Goal: Transaction & Acquisition: Book appointment/travel/reservation

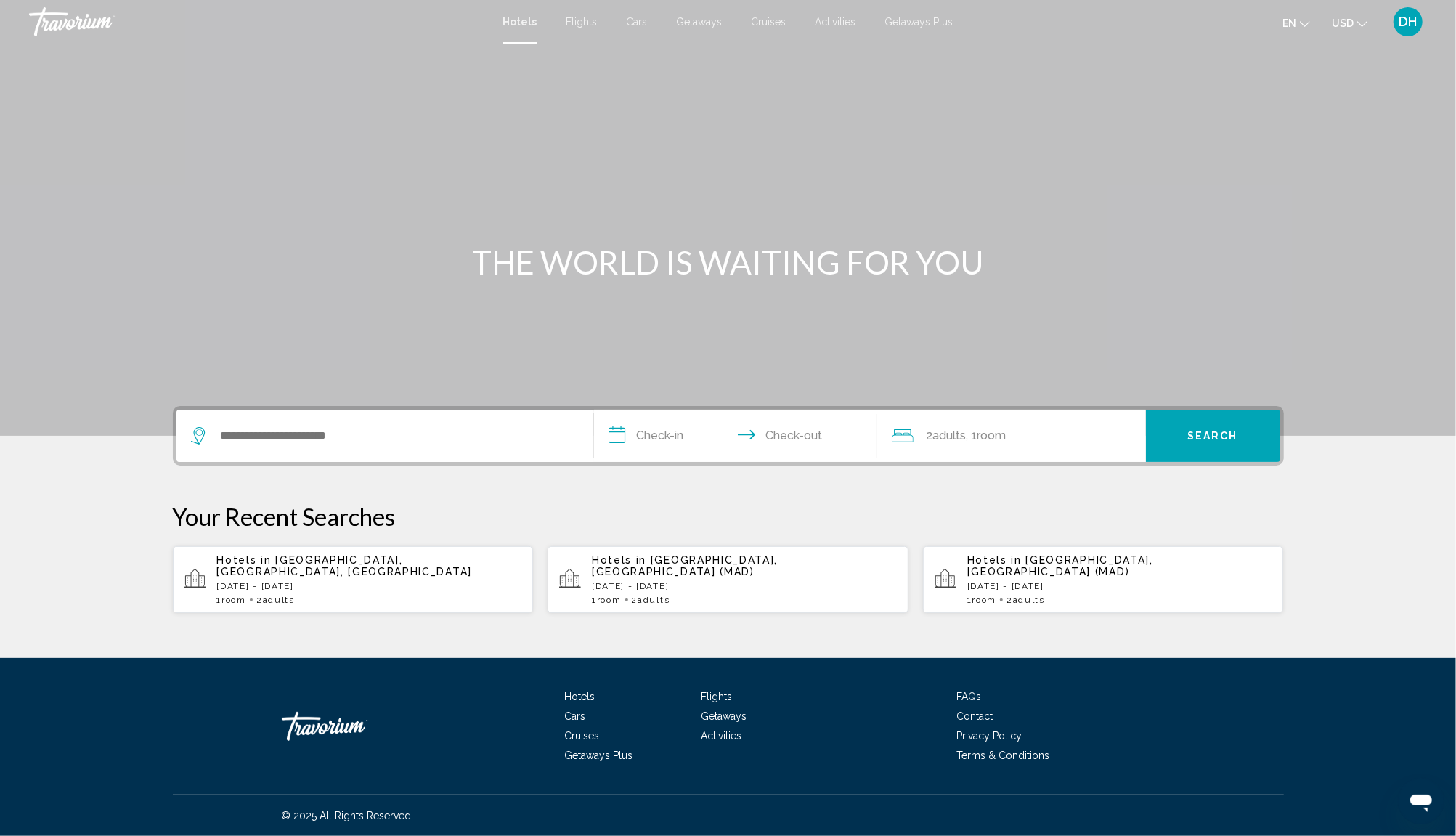
click at [255, 417] on div "Search widget" at bounding box center [385, 436] width 388 height 53
click at [253, 438] on input "Search widget" at bounding box center [395, 435] width 352 height 22
type input "*"
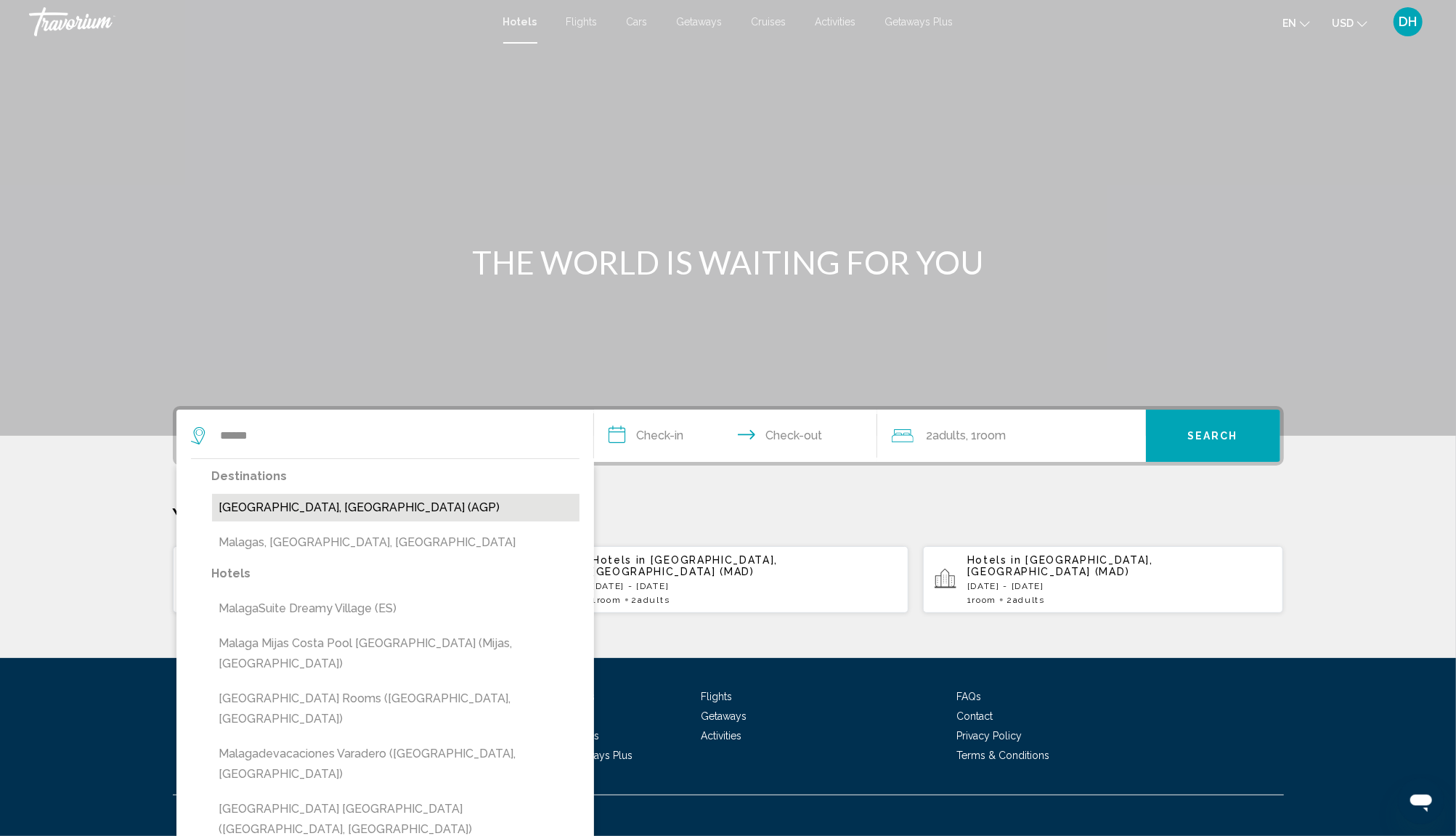
click at [413, 508] on button "[GEOGRAPHIC_DATA], [GEOGRAPHIC_DATA] (AGP)" at bounding box center [395, 508] width 367 height 28
type input "**********"
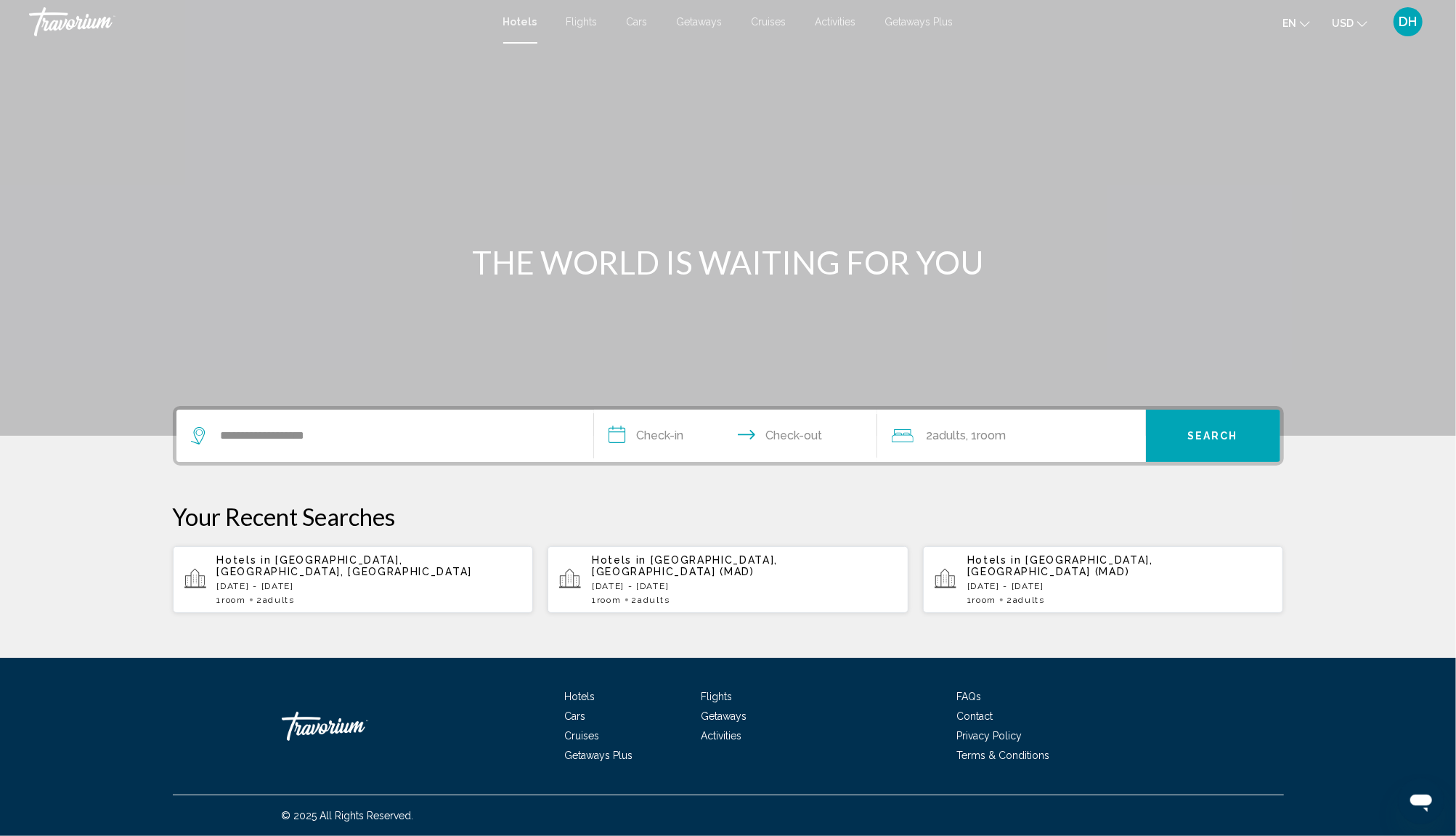
click at [673, 429] on input "**********" at bounding box center [738, 438] width 289 height 57
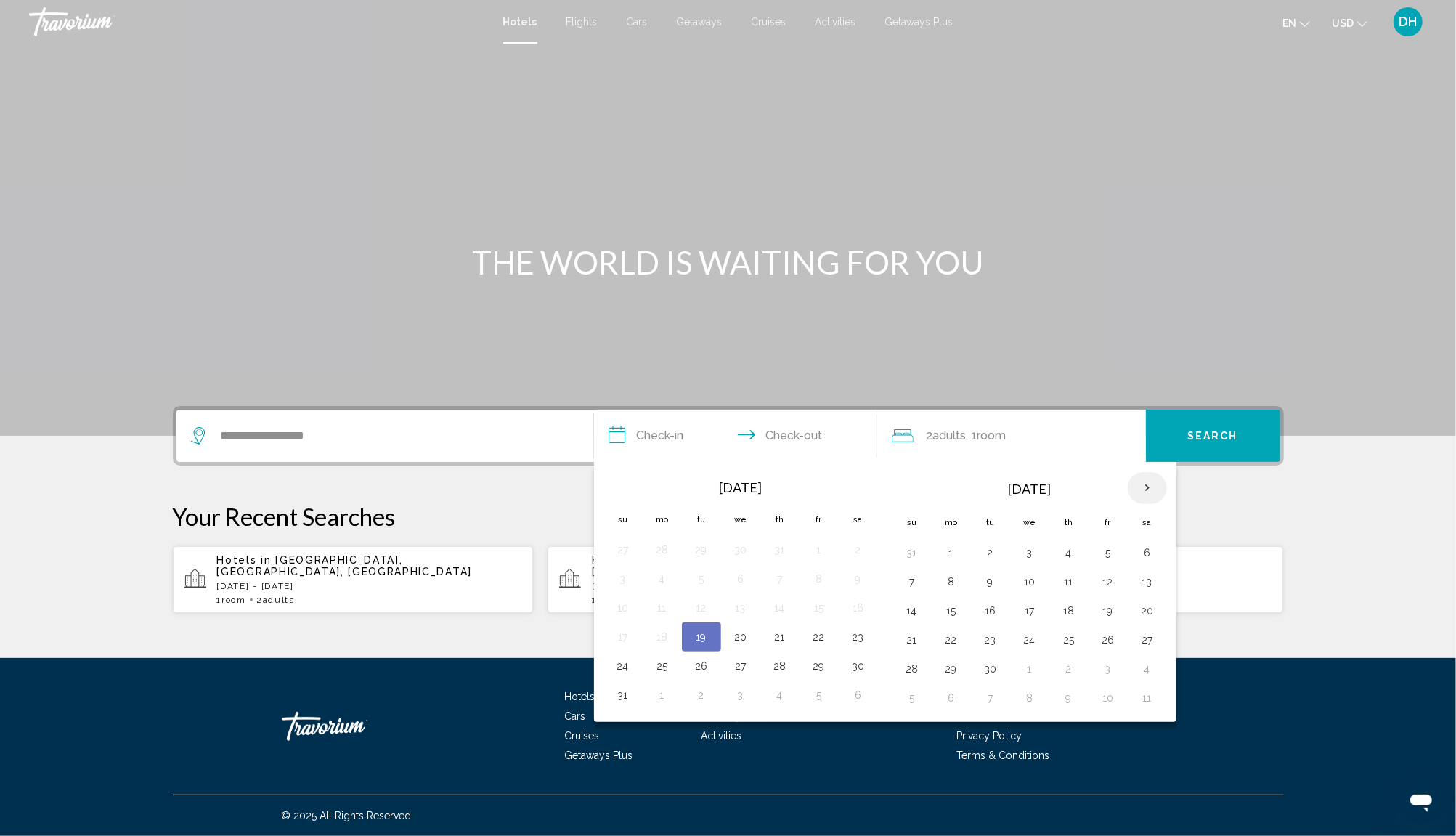
click at [1148, 485] on th "Next month" at bounding box center [1147, 488] width 39 height 32
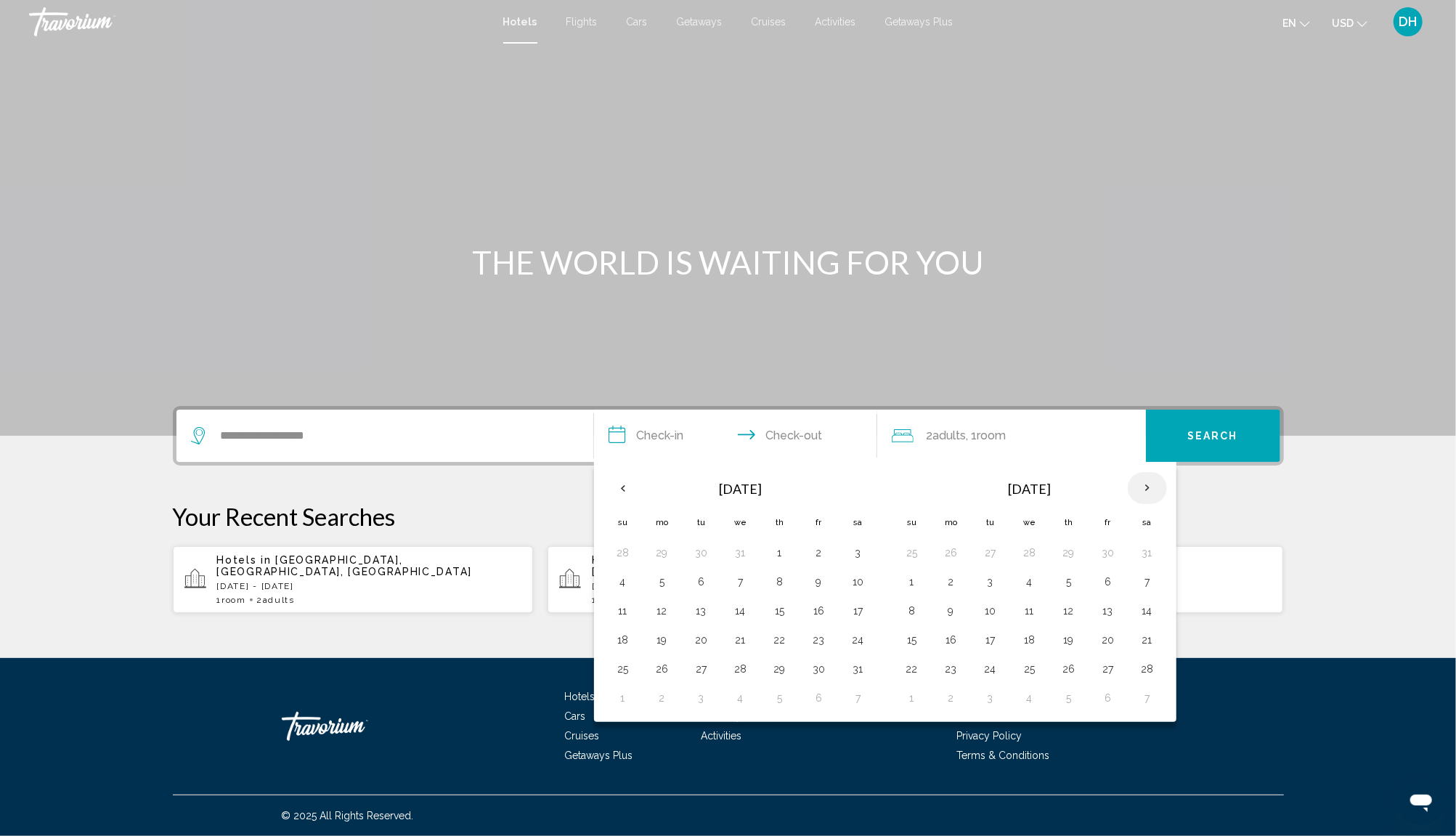
click at [1148, 485] on th "Next month" at bounding box center [1147, 488] width 39 height 32
click at [1018, 660] on button "25" at bounding box center [1029, 669] width 23 height 21
click at [911, 690] on button "29" at bounding box center [912, 698] width 23 height 21
type input "**********"
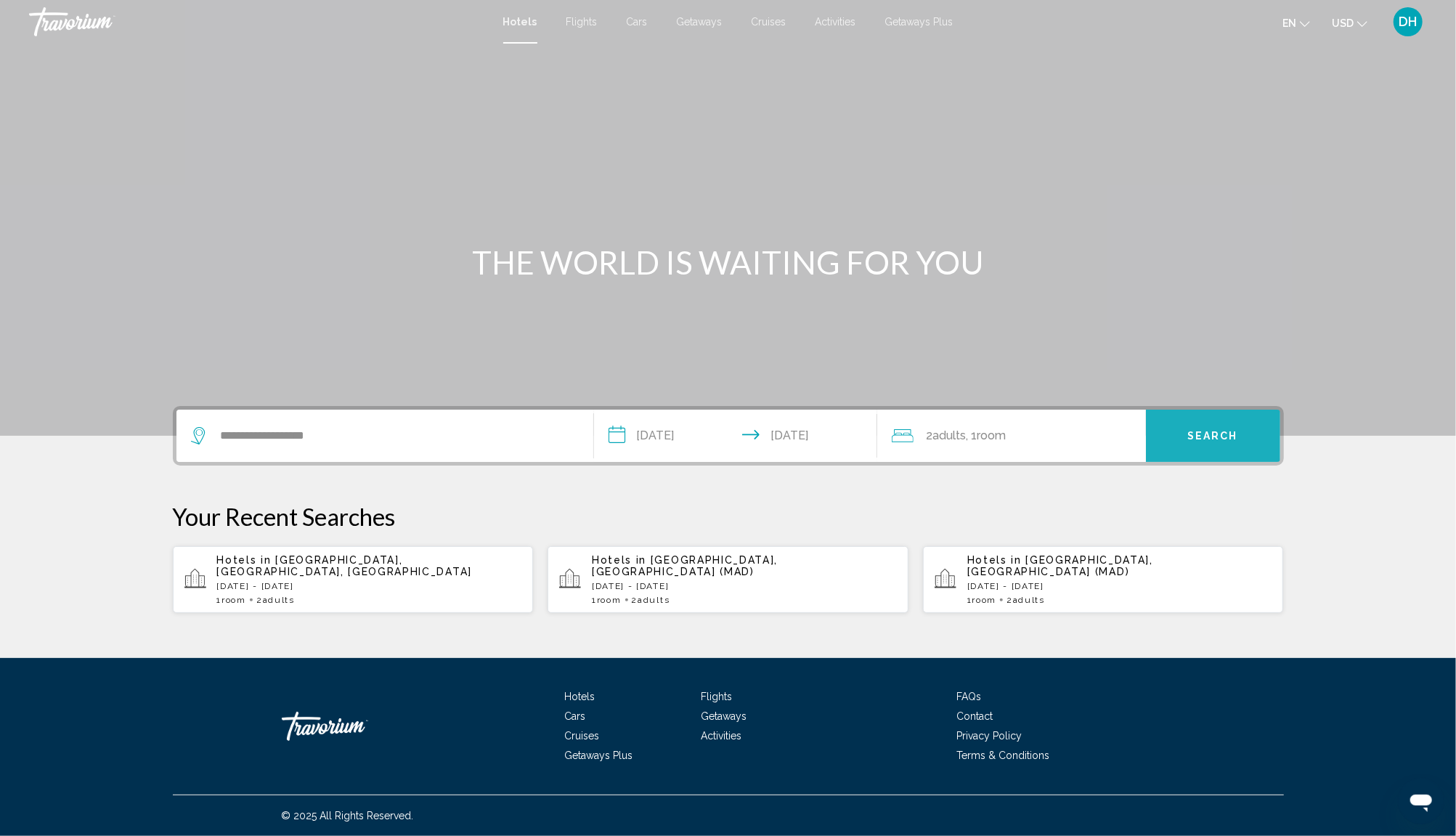
click at [1211, 426] on button "Search" at bounding box center [1213, 436] width 135 height 53
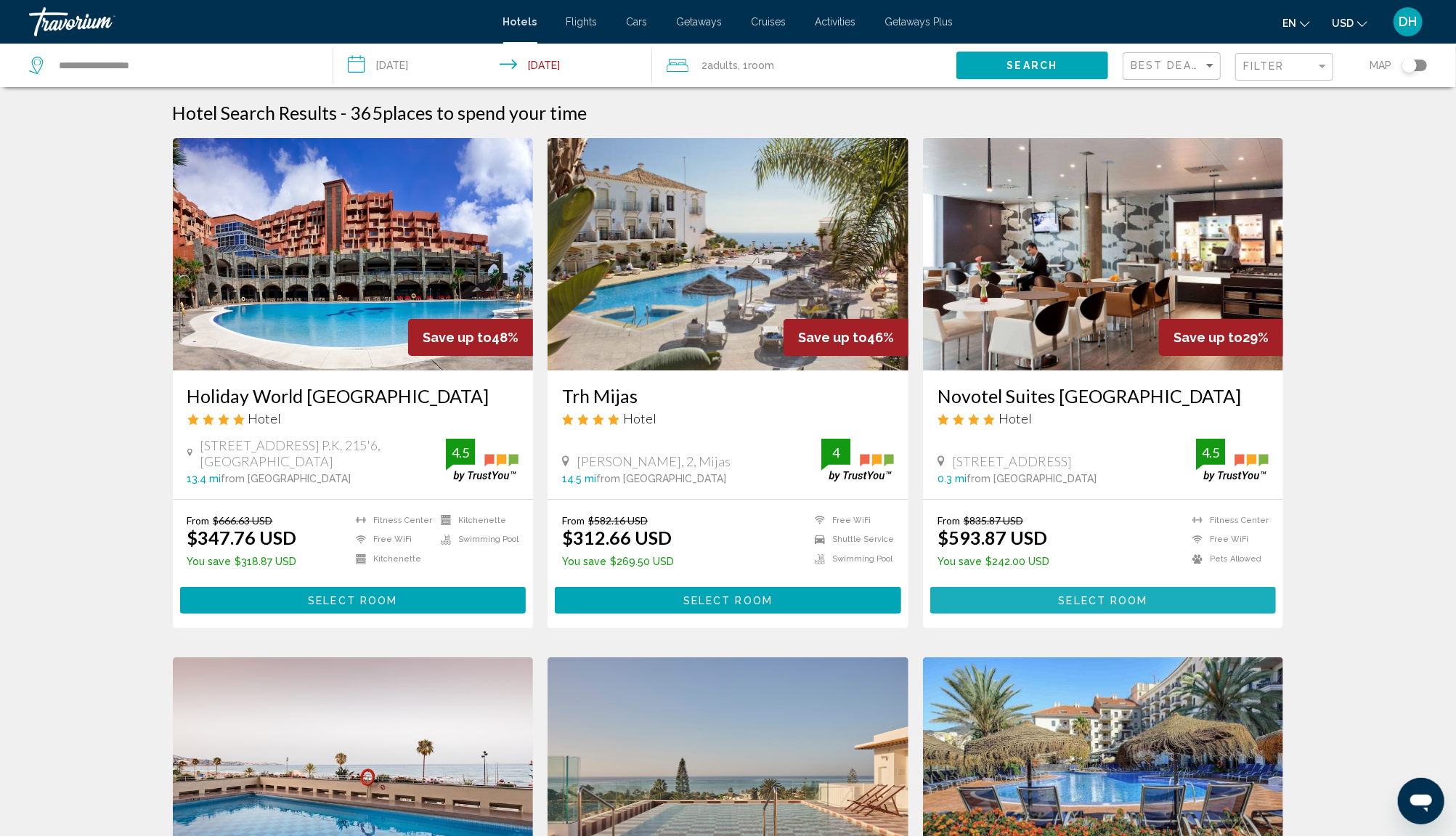
click at [1099, 599] on span "Select Room" at bounding box center [1103, 600] width 89 height 12
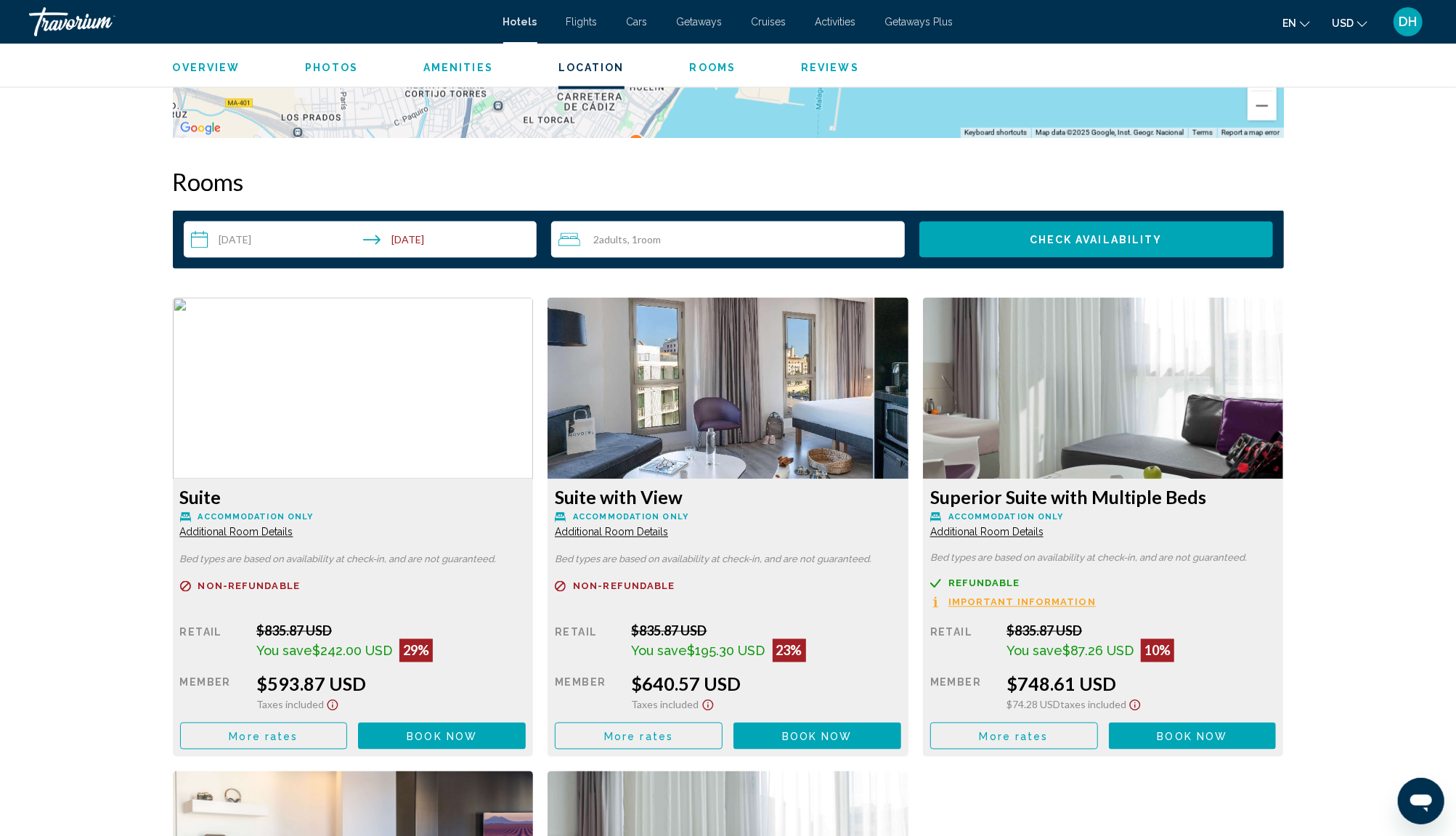
scroll to position [1841, 0]
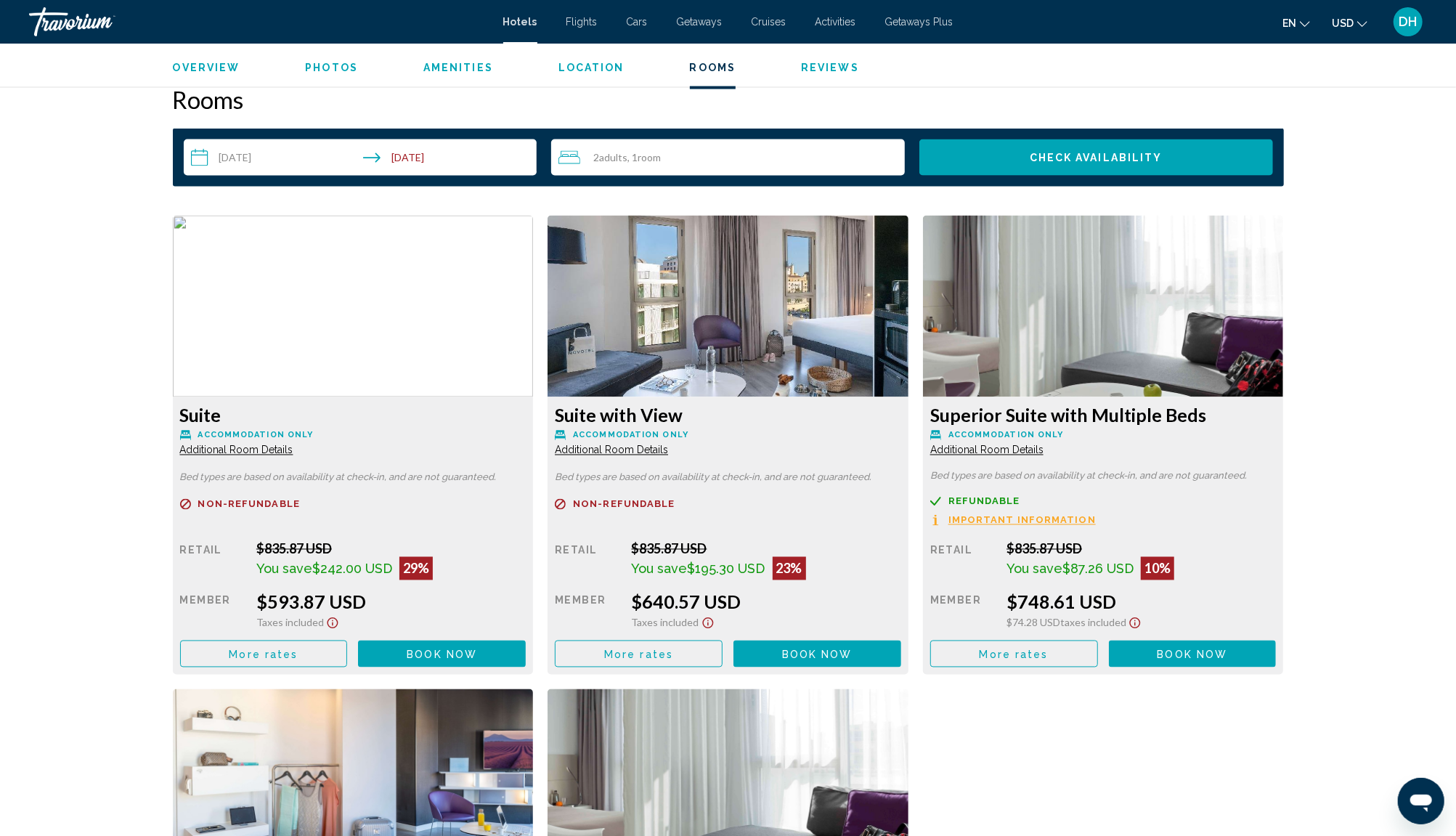
click at [266, 644] on button "More rates" at bounding box center [264, 654] width 167 height 27
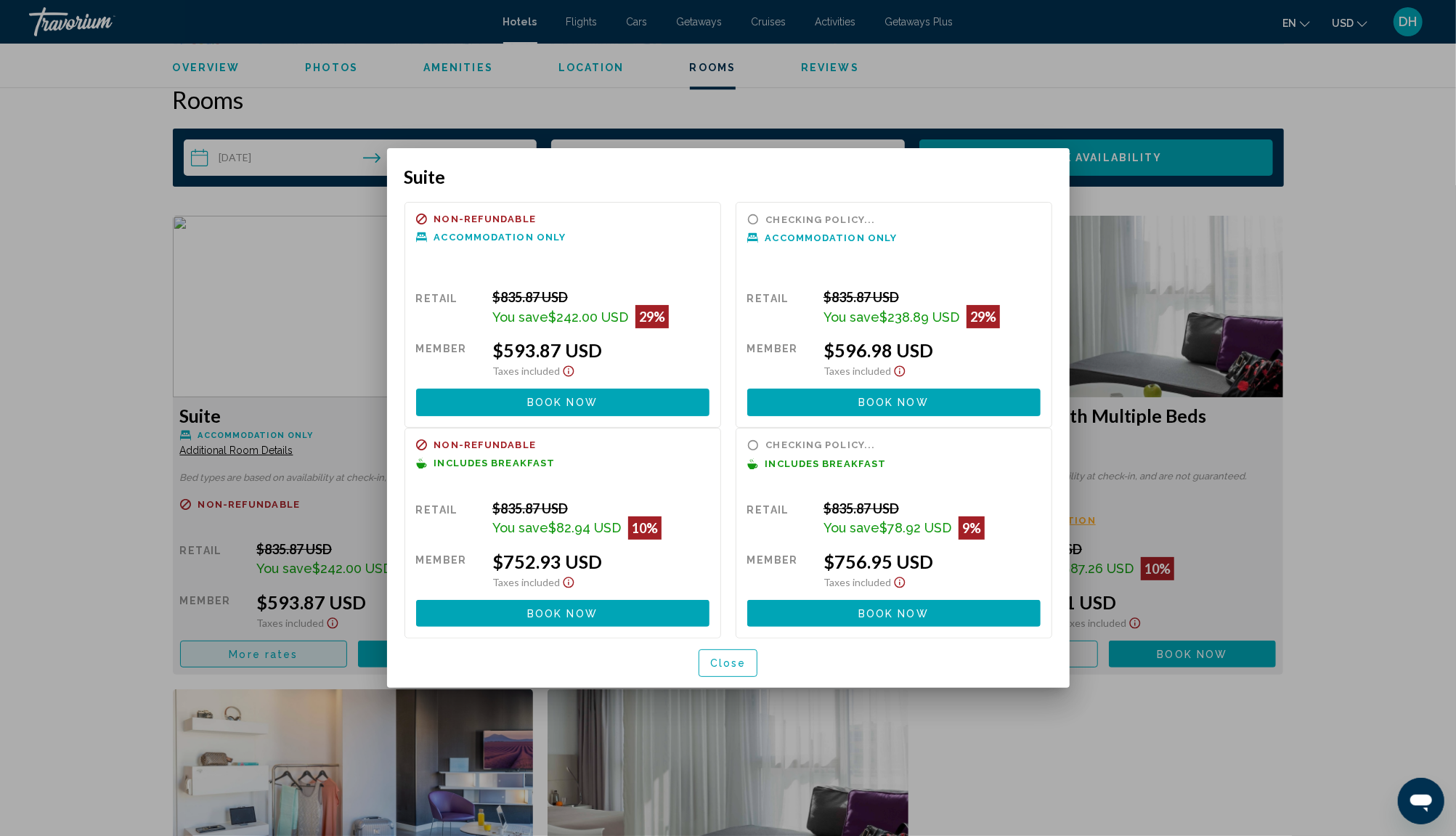
scroll to position [0, 0]
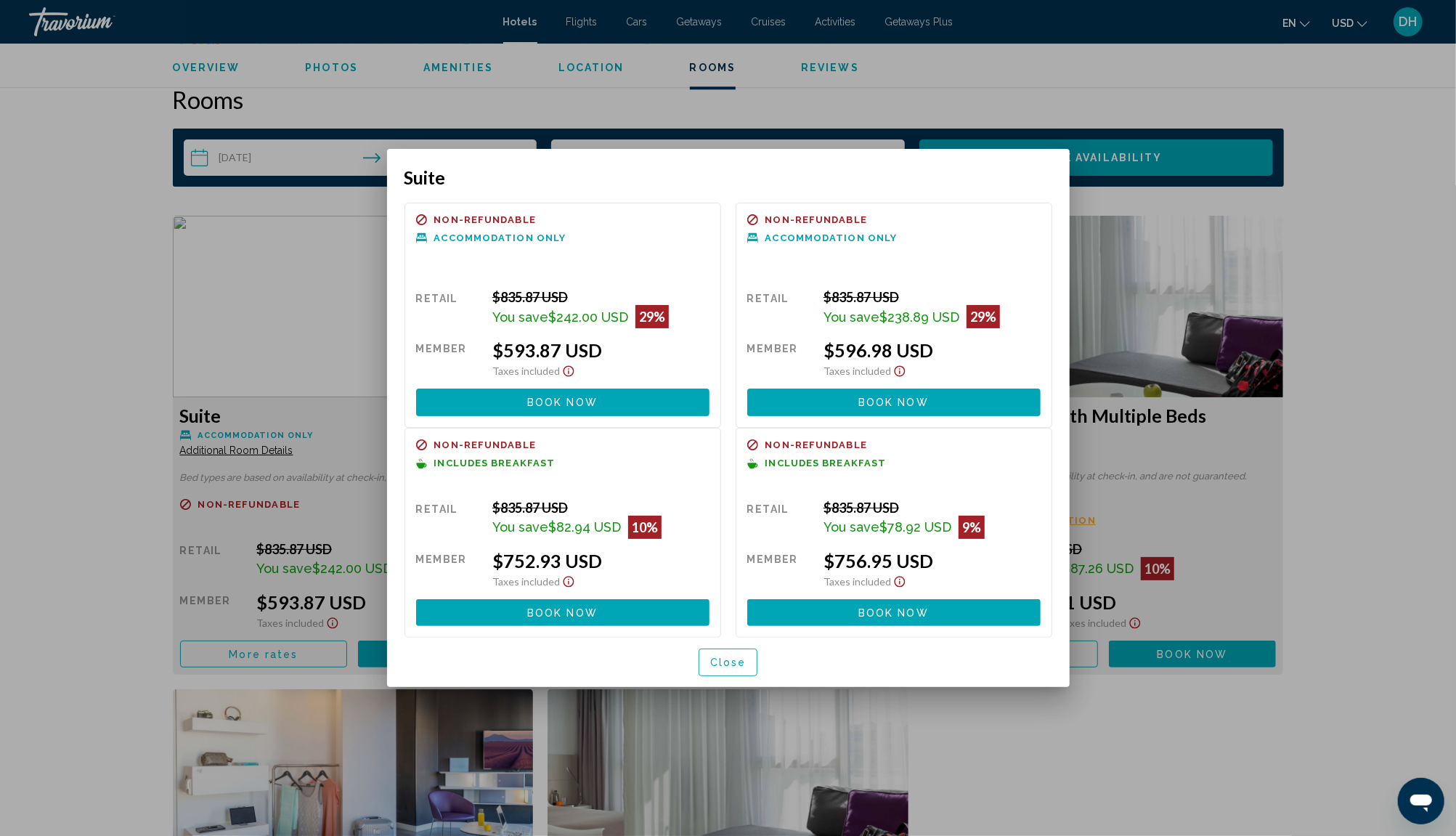
click at [1396, 245] on div at bounding box center [728, 418] width 1456 height 836
